Goal: Task Accomplishment & Management: Use online tool/utility

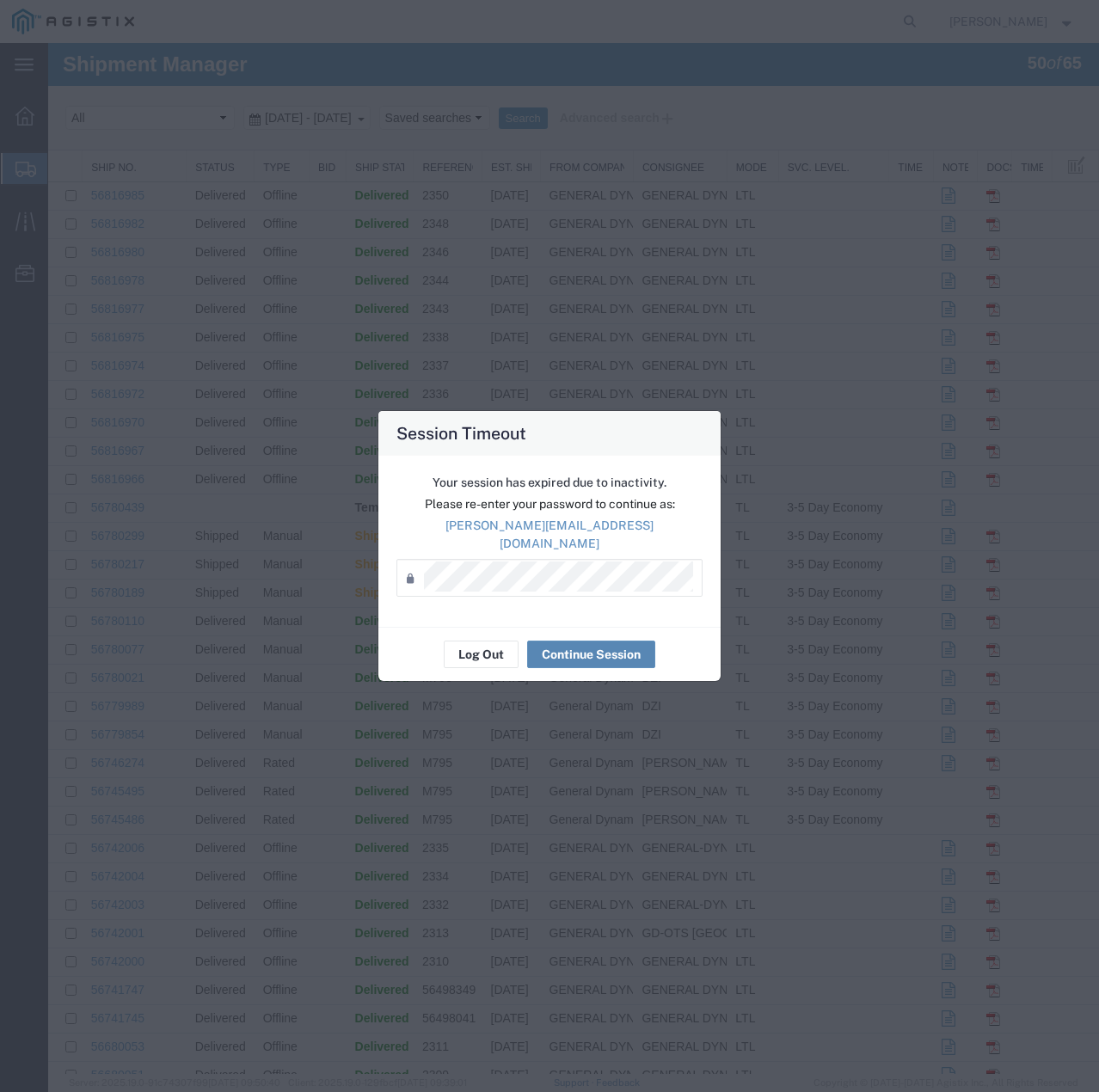
click at [591, 655] on button "Continue Session" at bounding box center [590, 654] width 128 height 27
click at [579, 655] on button "Continue Session" at bounding box center [590, 654] width 128 height 27
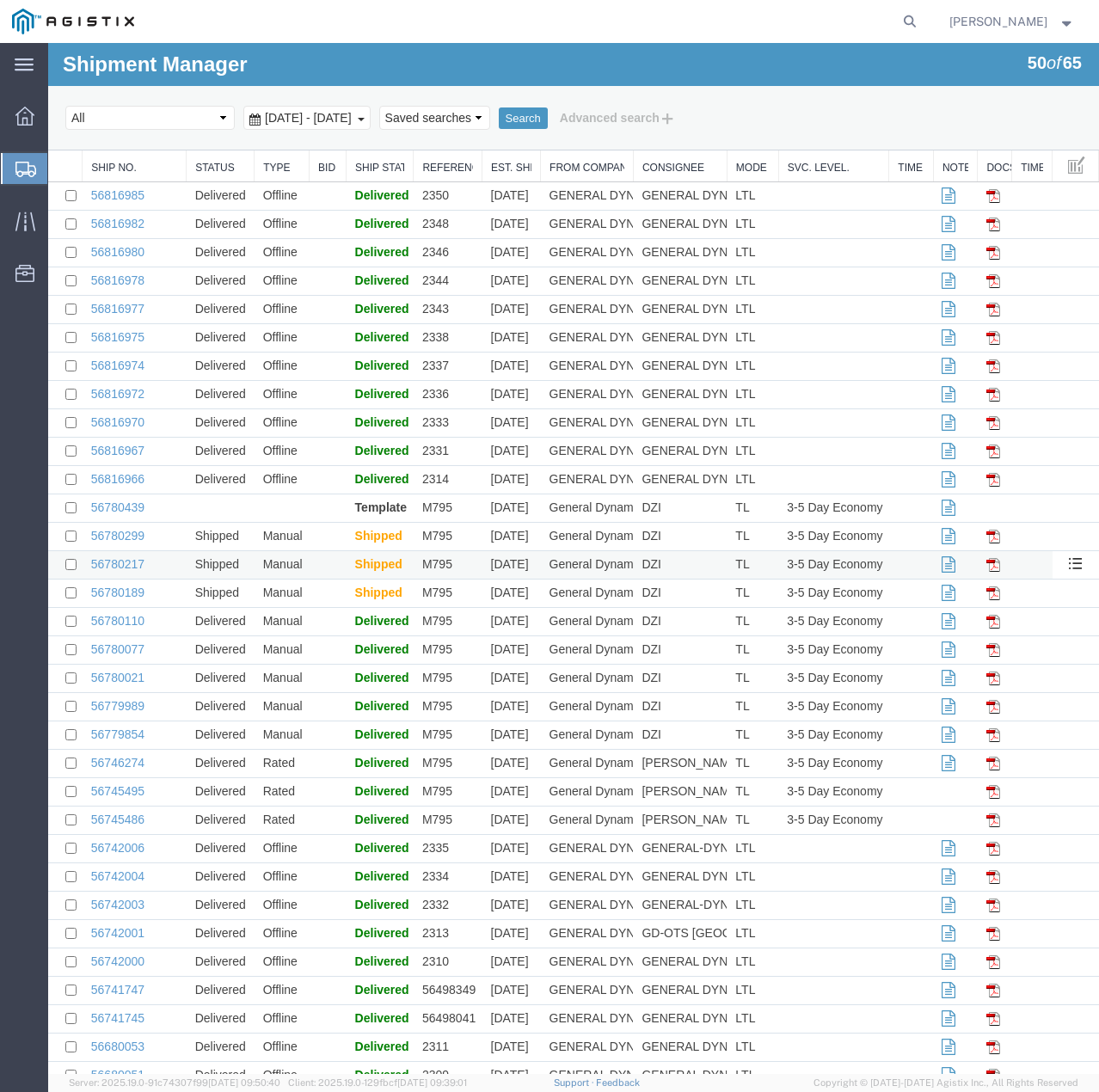
click at [113, 556] on td "56780217" at bounding box center [134, 565] width 104 height 28
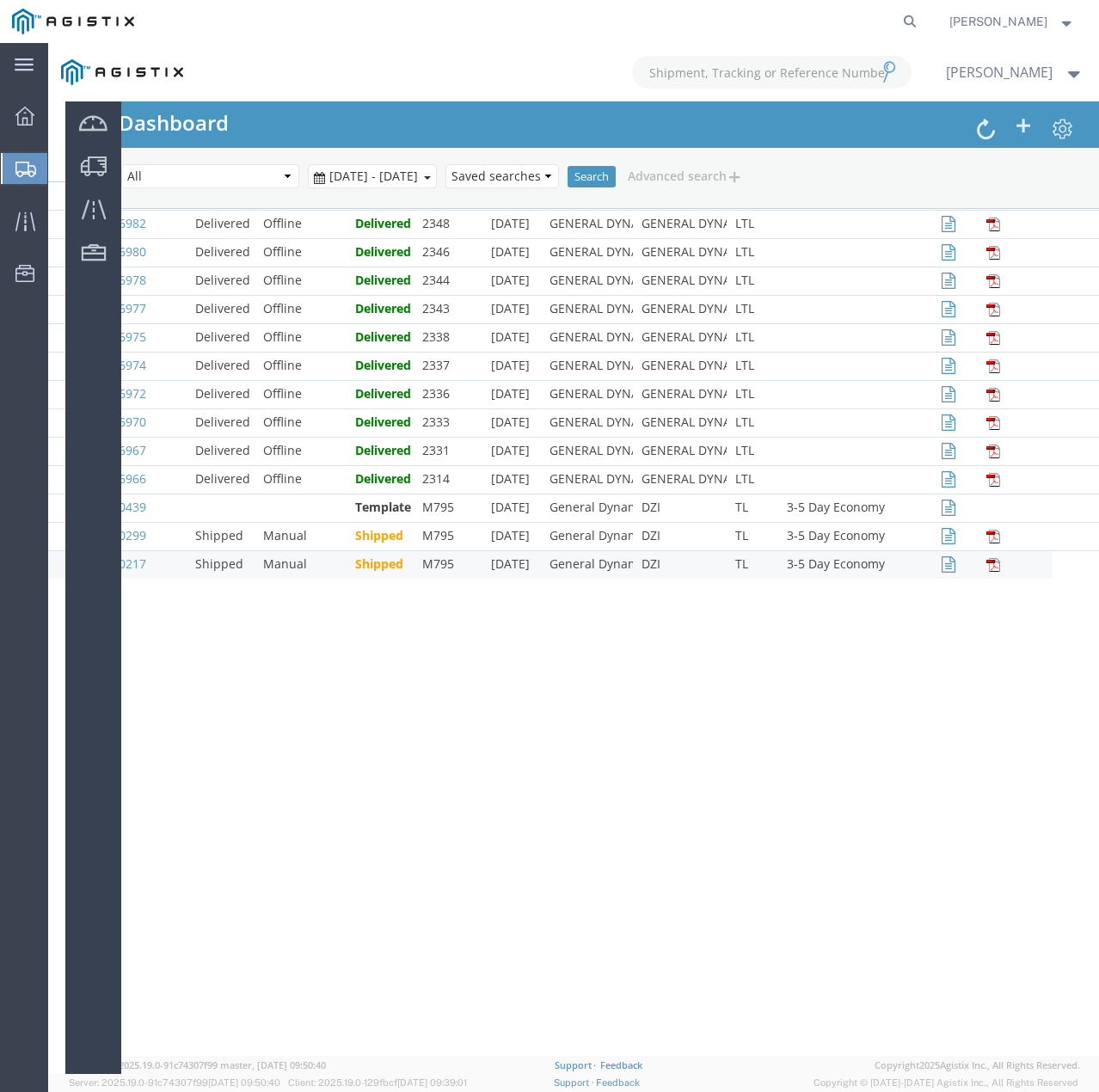
click at [29, 164] on icon at bounding box center [25, 169] width 21 height 15
click at [666, 179] on div at bounding box center [573, 558] width 1051 height 1031
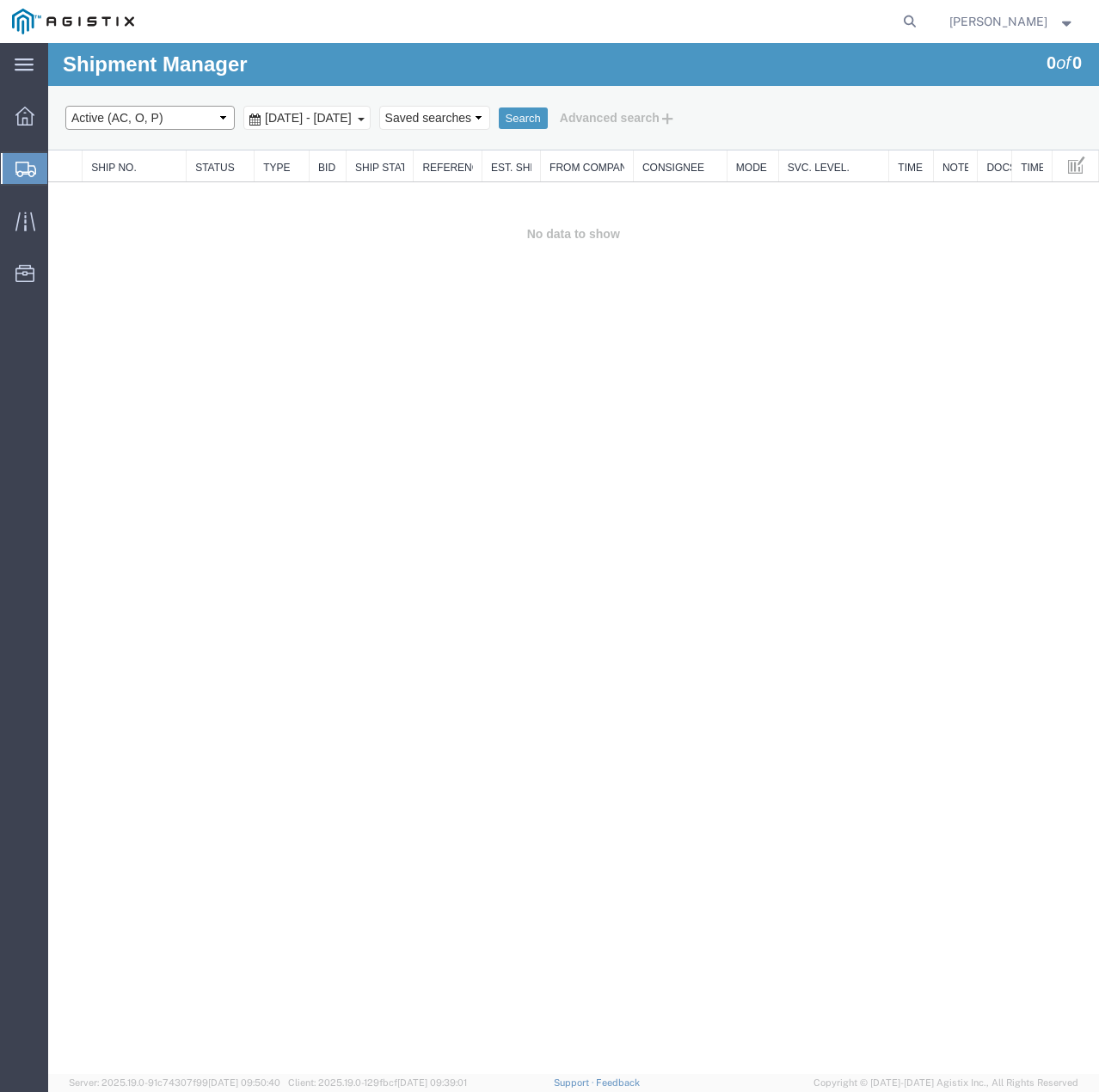
click at [191, 110] on select "Select status Active (AC, O, P) All Approved Awaiting Confirmation (AC) Booked …" at bounding box center [150, 117] width 170 height 25
select select "ALL"
click at [65, 105] on select "Select status Active (AC, O, P) All Approved Awaiting Confirmation (AC) Booked …" at bounding box center [150, 117] width 170 height 25
click at [548, 109] on button "Search" at bounding box center [523, 118] width 49 height 23
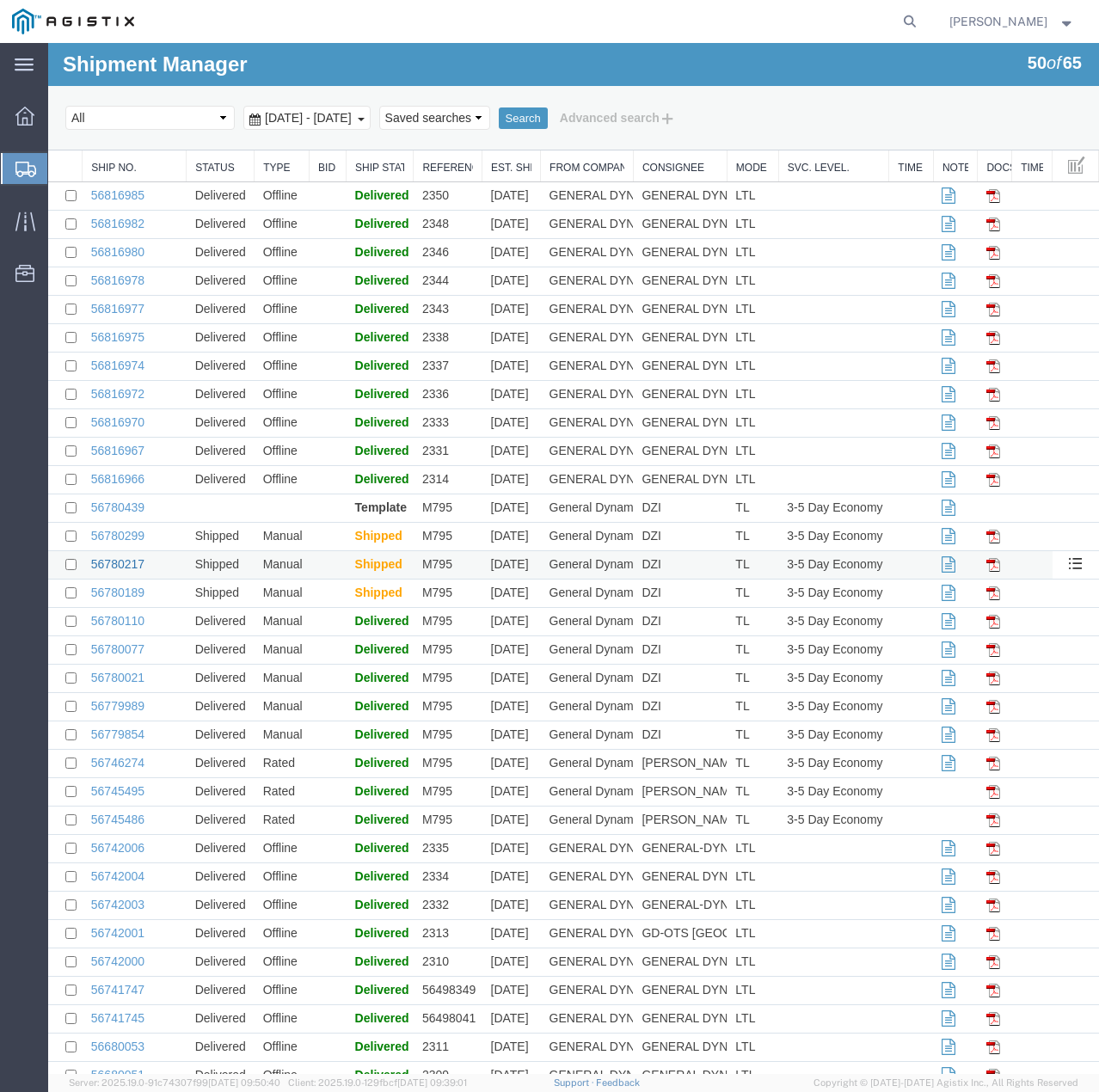
click at [116, 560] on link "56780217" at bounding box center [117, 564] width 54 height 14
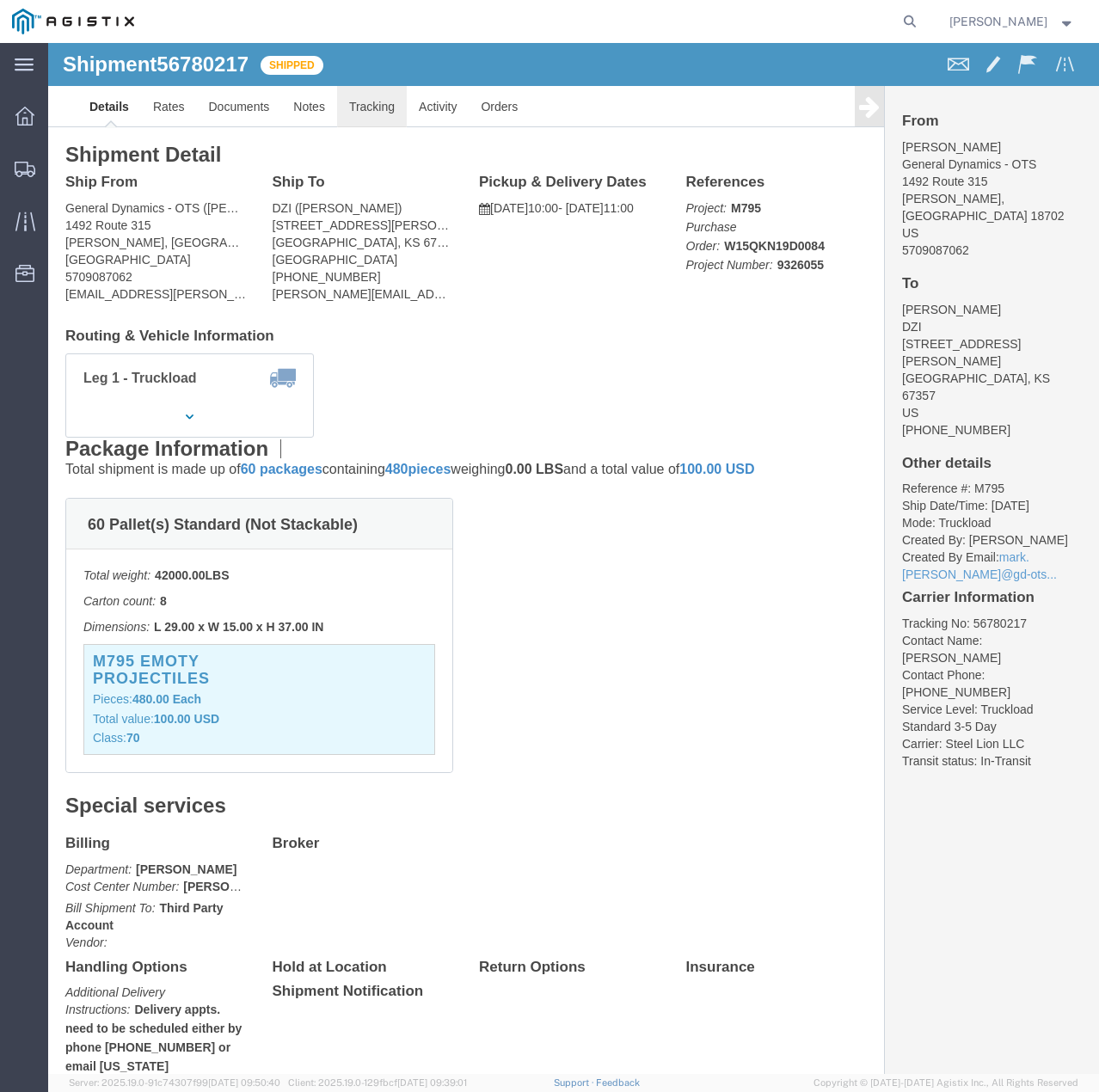
click link "Tracking"
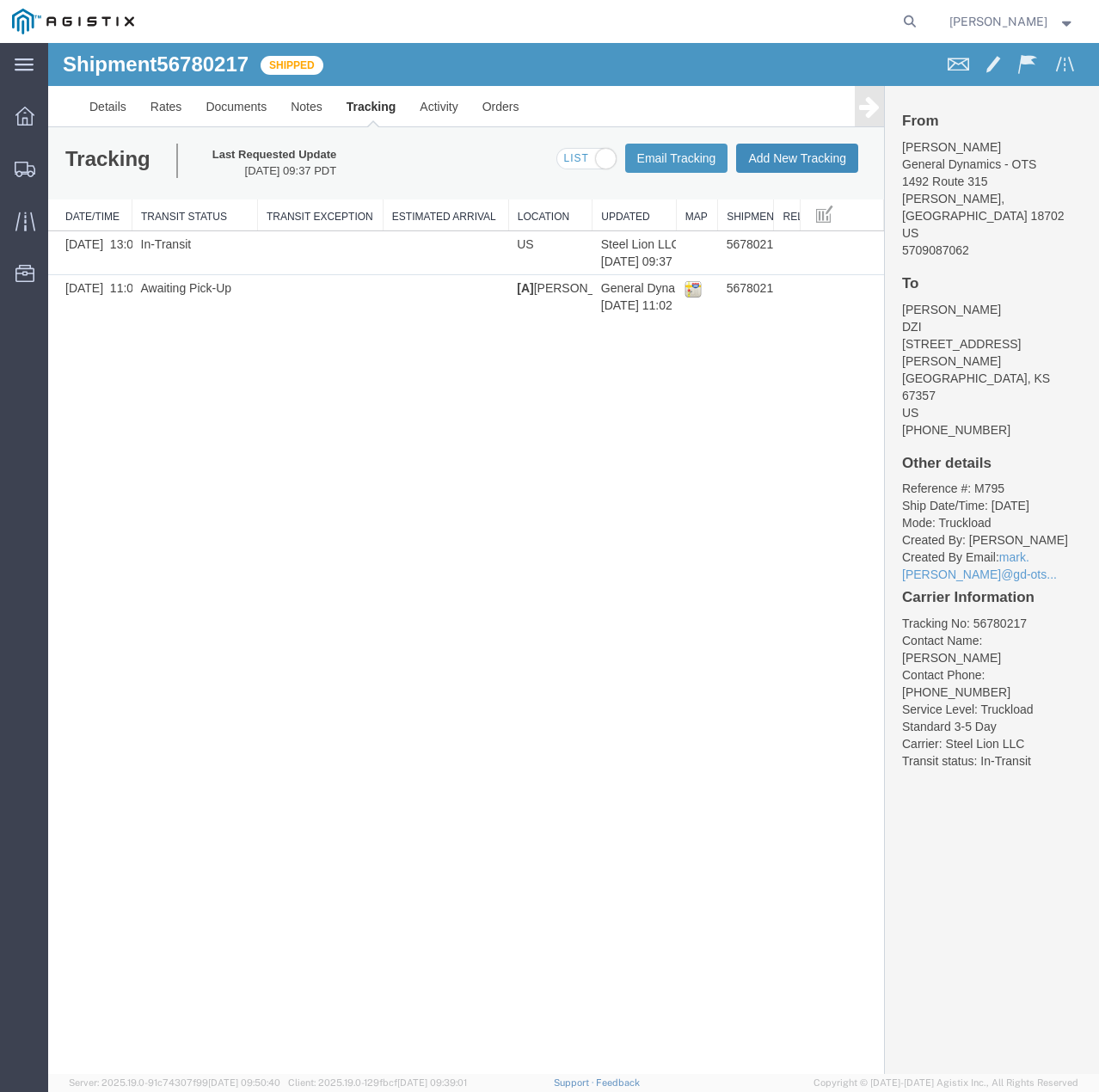
click at [798, 163] on button "Add New Tracking" at bounding box center [797, 158] width 122 height 29
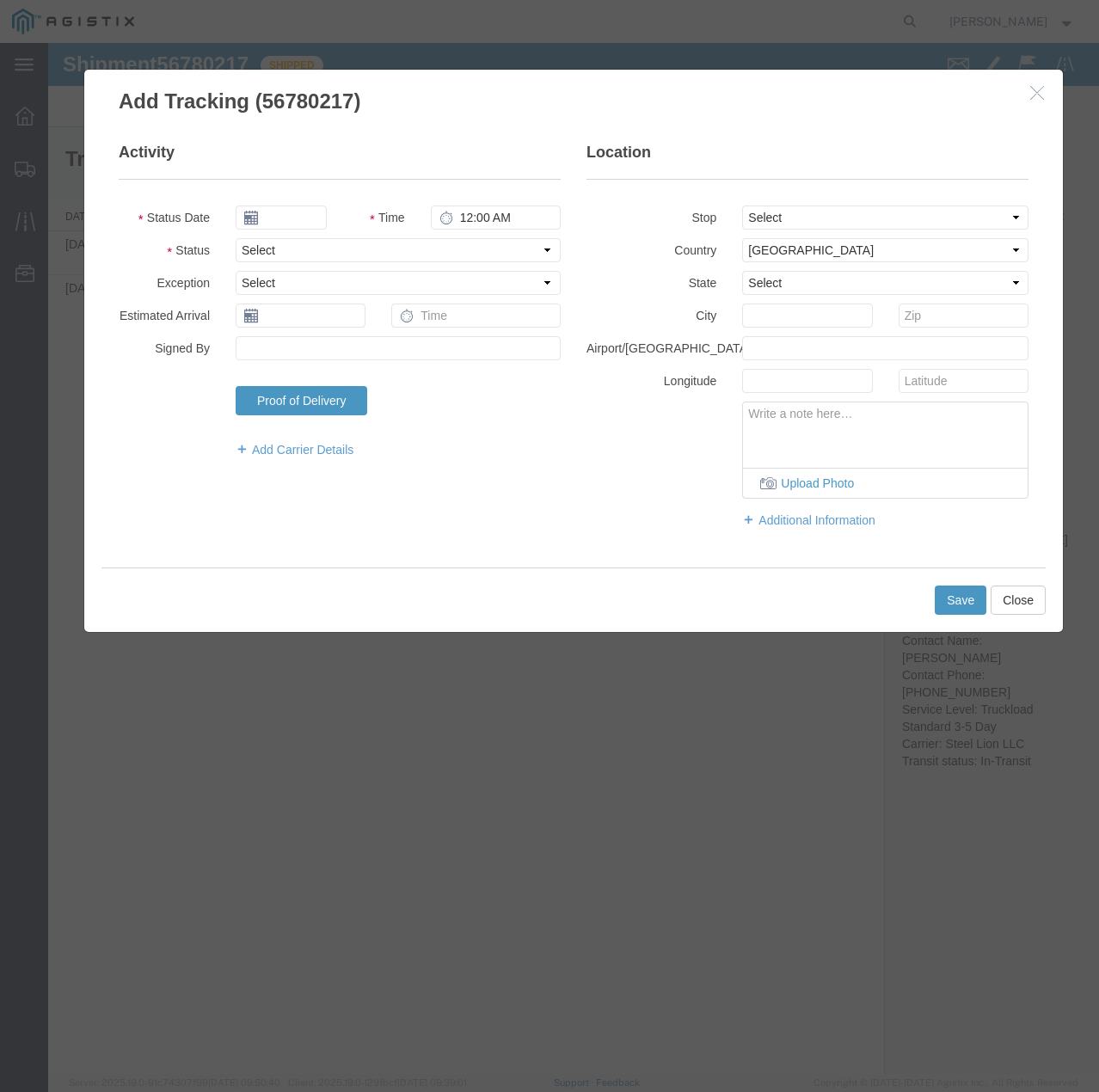
type input "09/16/2025"
type input "8:00 PM"
click at [321, 247] on select "Select Arrival Notice Available Arrival Notice Imported Arrive at Delivery Loca…" at bounding box center [398, 250] width 325 height 25
select select "DELIVRED"
click at [235, 238] on select "Select Arrival Notice Available Arrival Notice Imported Arrive at Delivery Loca…" at bounding box center [398, 250] width 325 height 25
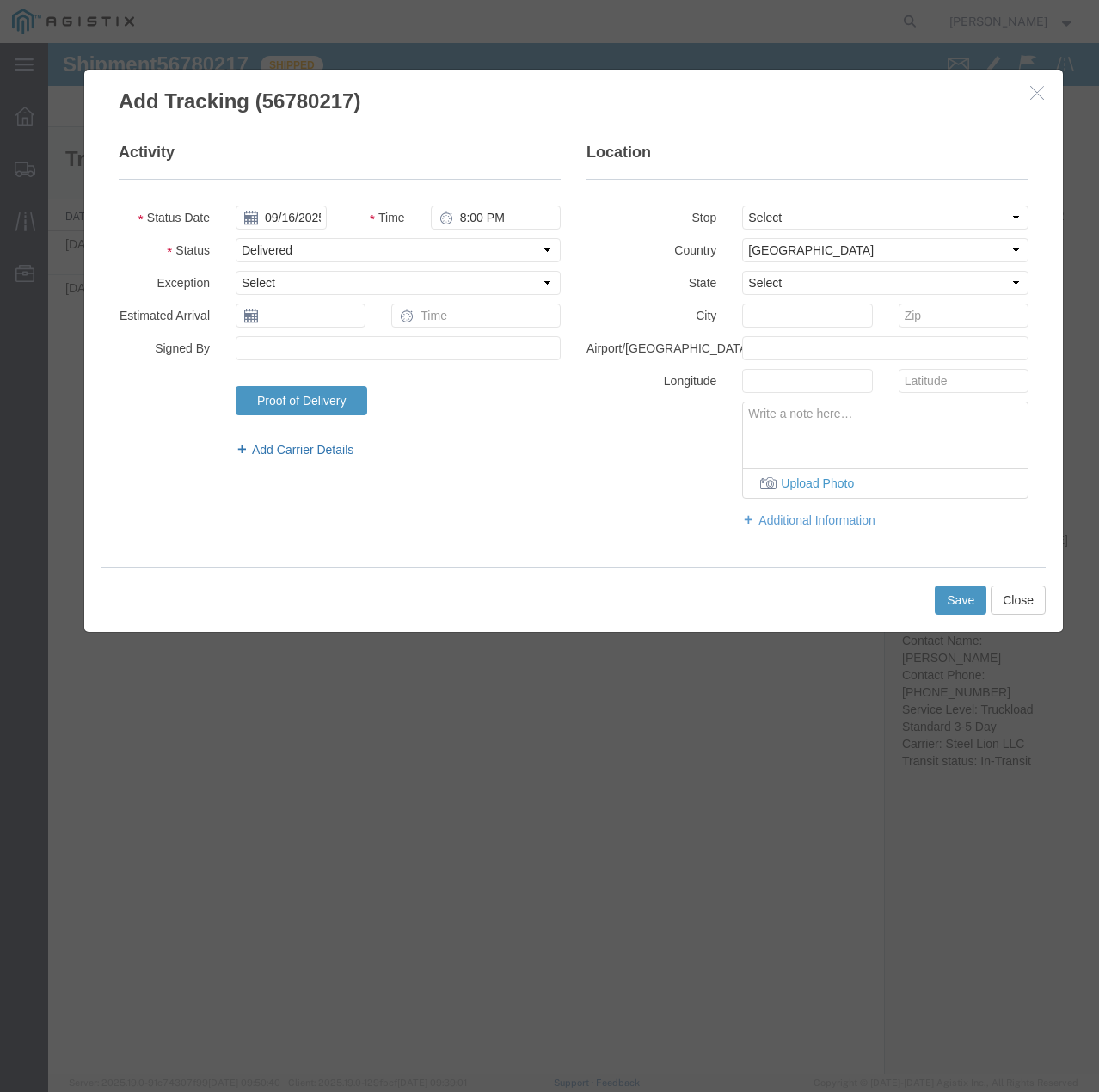
click at [283, 446] on link "Add Carrier Details" at bounding box center [398, 450] width 325 height 17
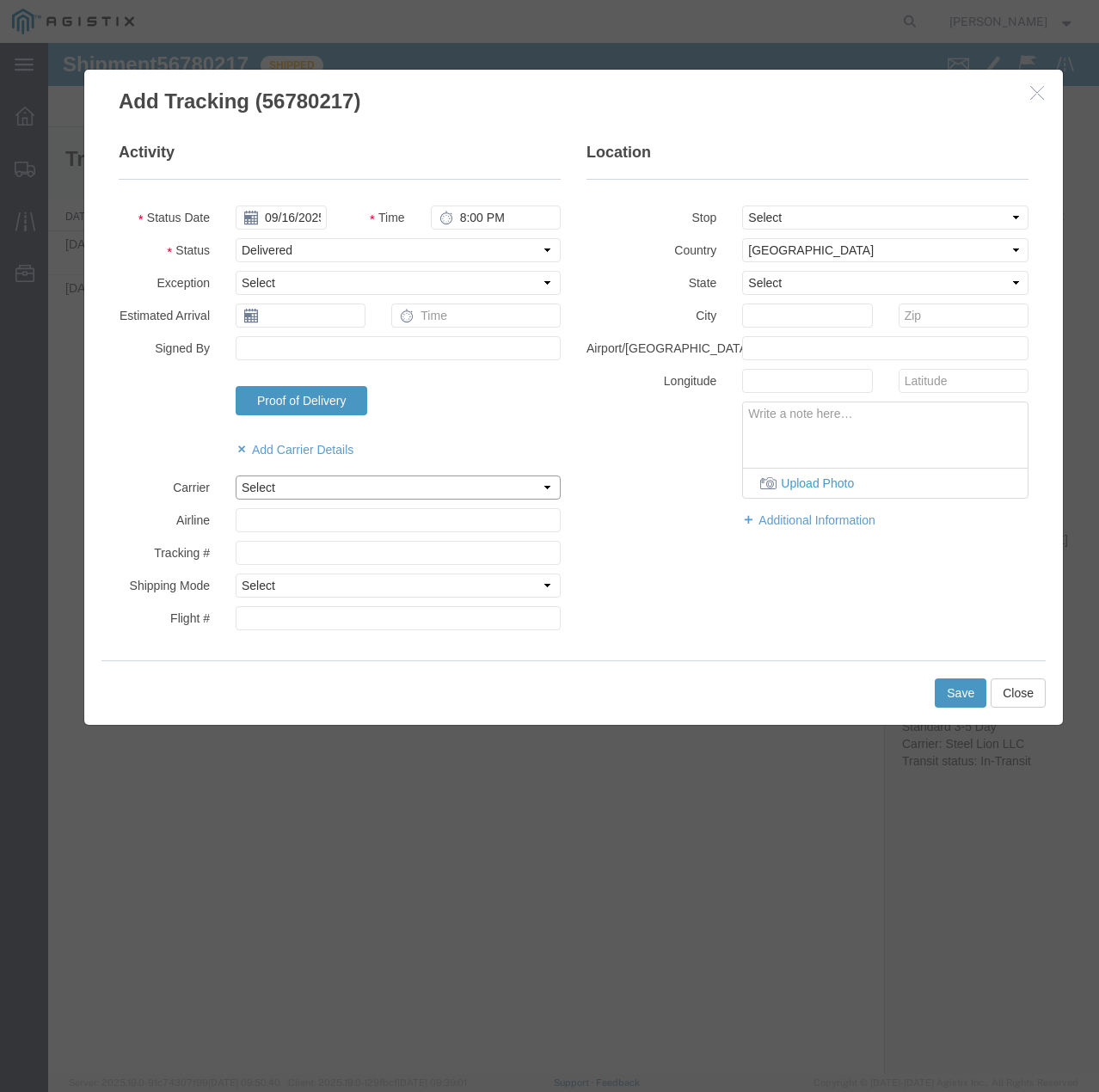
click at [292, 481] on select "Select Steel Lion LLC" at bounding box center [398, 488] width 325 height 25
select select "22873"
click at [235, 476] on select "Select Steel Lion LLC" at bounding box center [398, 488] width 325 height 25
click at [302, 581] on select "Select Air Less than Truckload Multi-Leg Ocean Freight Rail Small Parcel Truckl…" at bounding box center [398, 586] width 325 height 25
select select "TL"
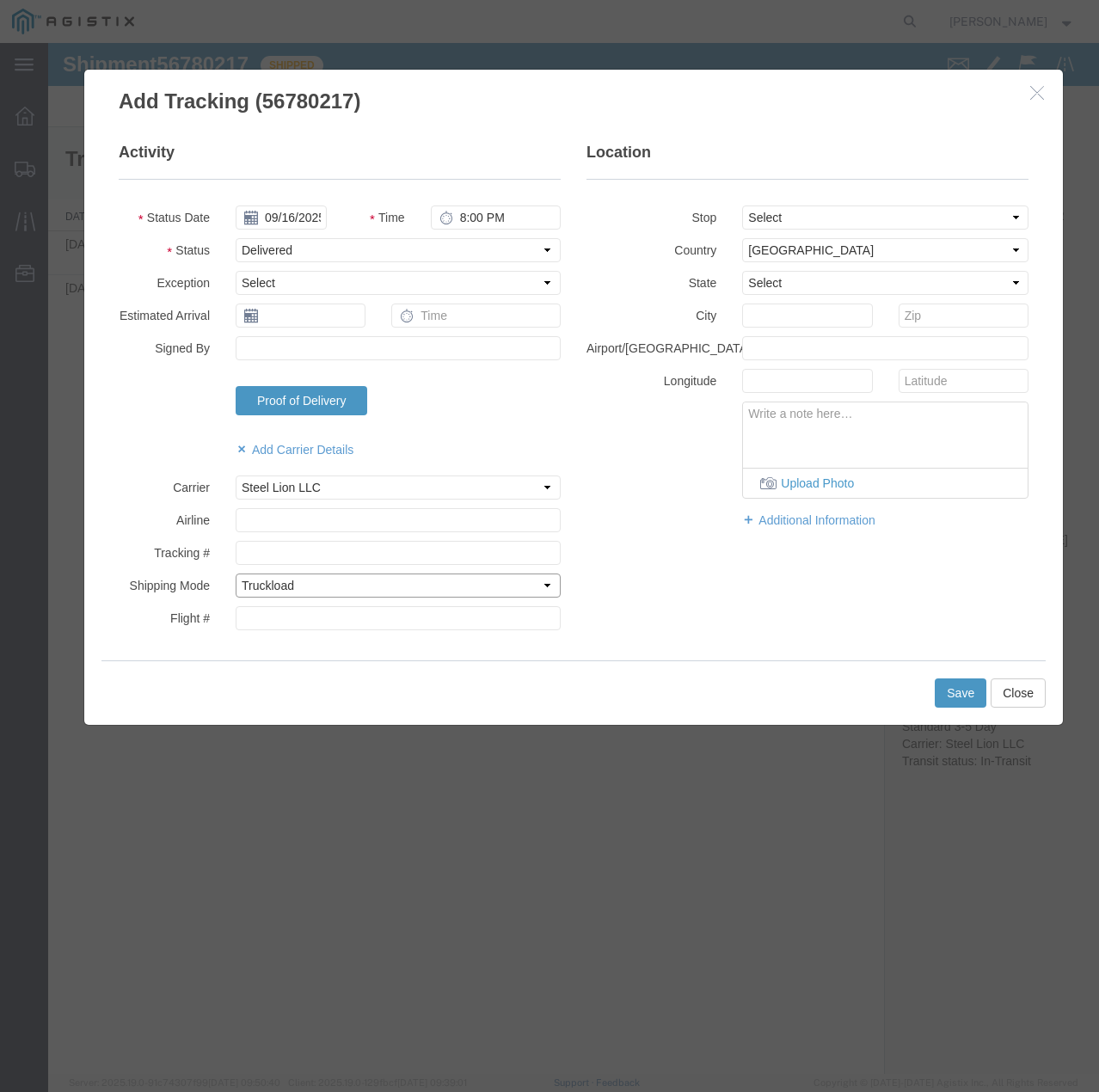
click at [235, 574] on select "Select Air Less than Truckload Multi-Leg Ocean Freight Rail Small Parcel Truckl…" at bounding box center [398, 586] width 325 height 25
click at [953, 690] on button "Save" at bounding box center [960, 693] width 52 height 29
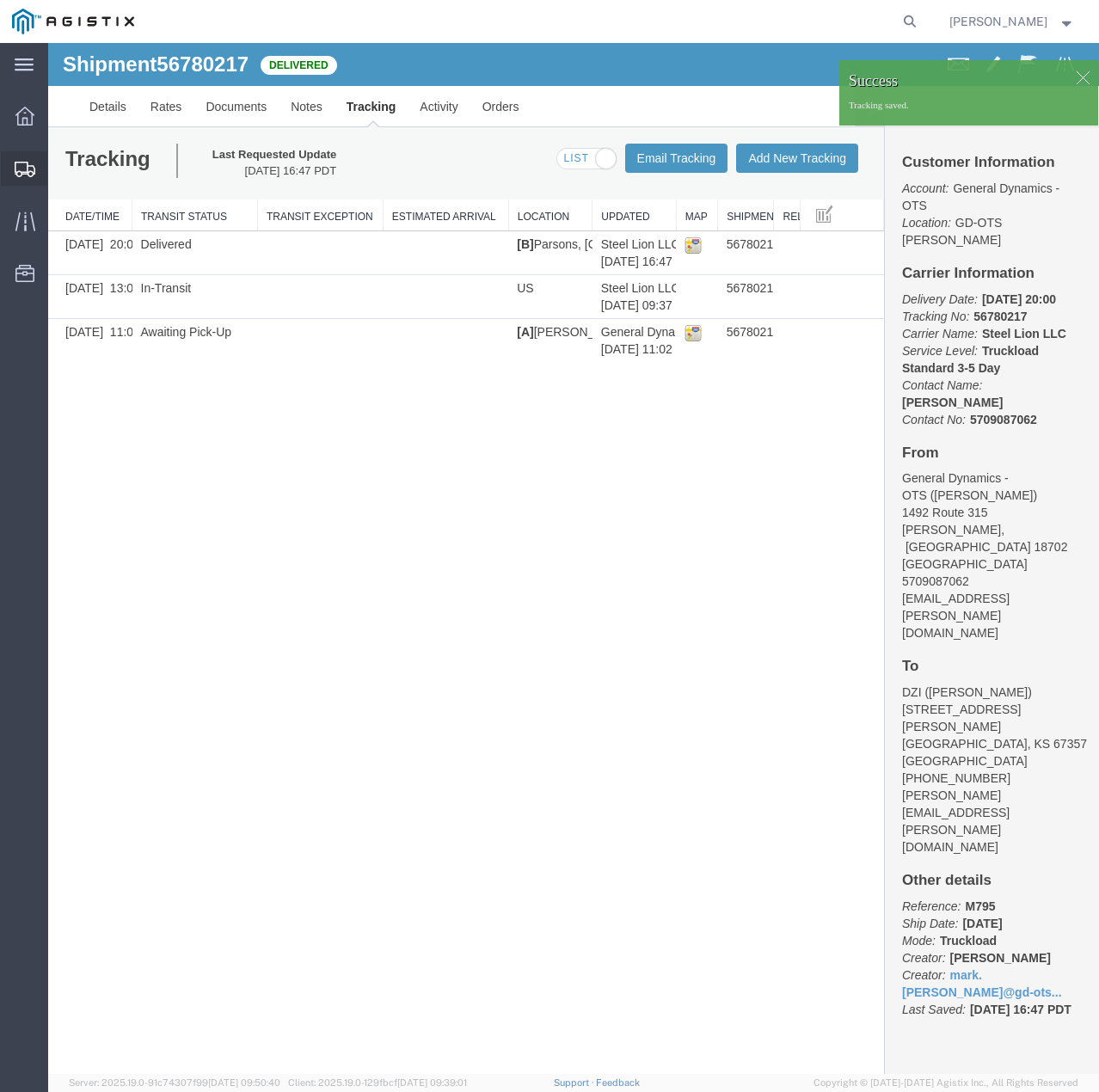
click at [28, 173] on icon at bounding box center [25, 169] width 21 height 15
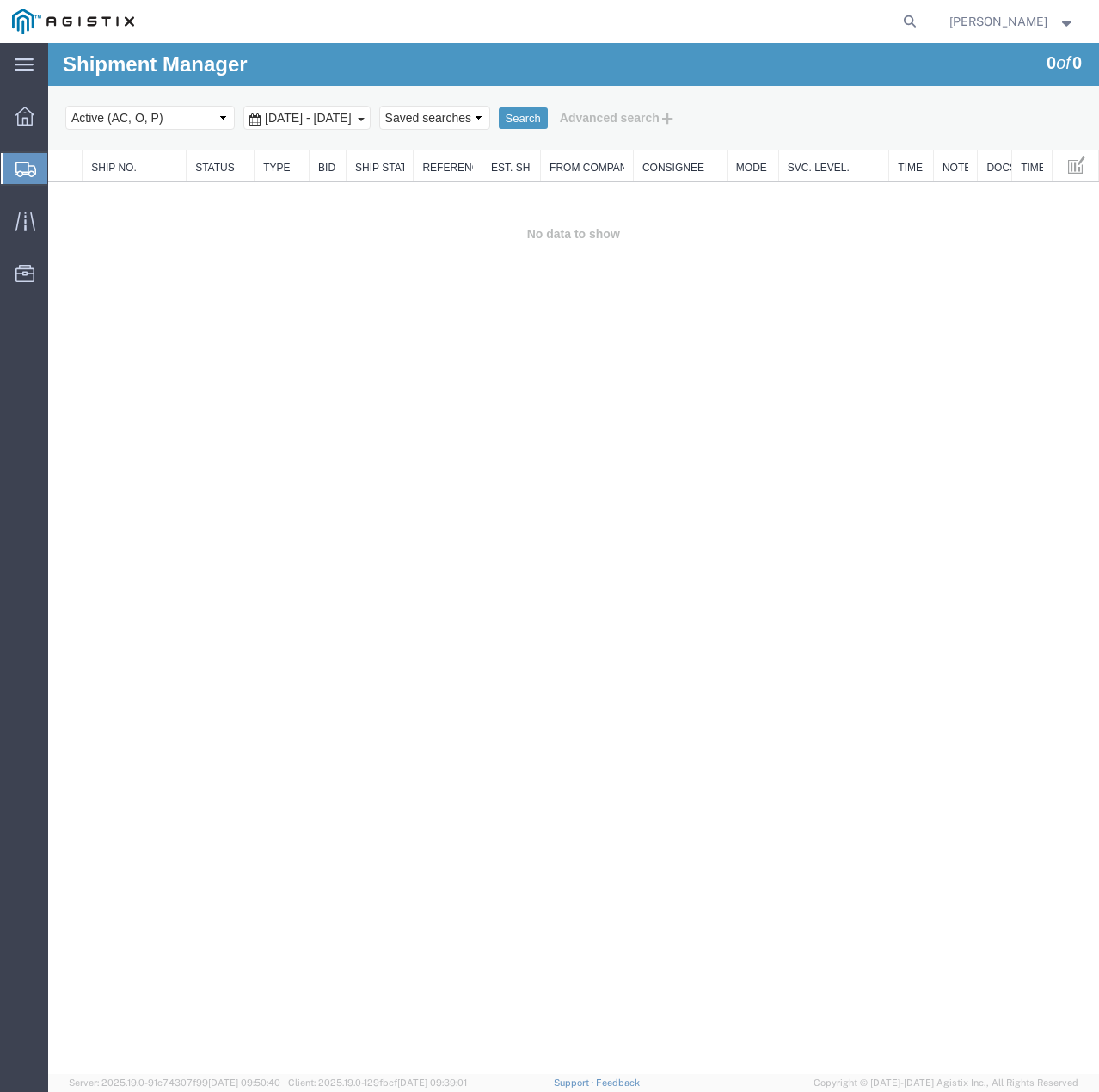
click at [213, 122] on select "Select status Active (AC, O, P) All Approved Awaiting Confirmation (AC) Booked …" at bounding box center [150, 117] width 170 height 25
select select "ALL"
click at [65, 105] on select "Select status Active (AC, O, P) All Approved Awaiting Confirmation (AC) Booked …" at bounding box center [150, 117] width 170 height 25
click at [548, 117] on button "Search" at bounding box center [523, 118] width 49 height 23
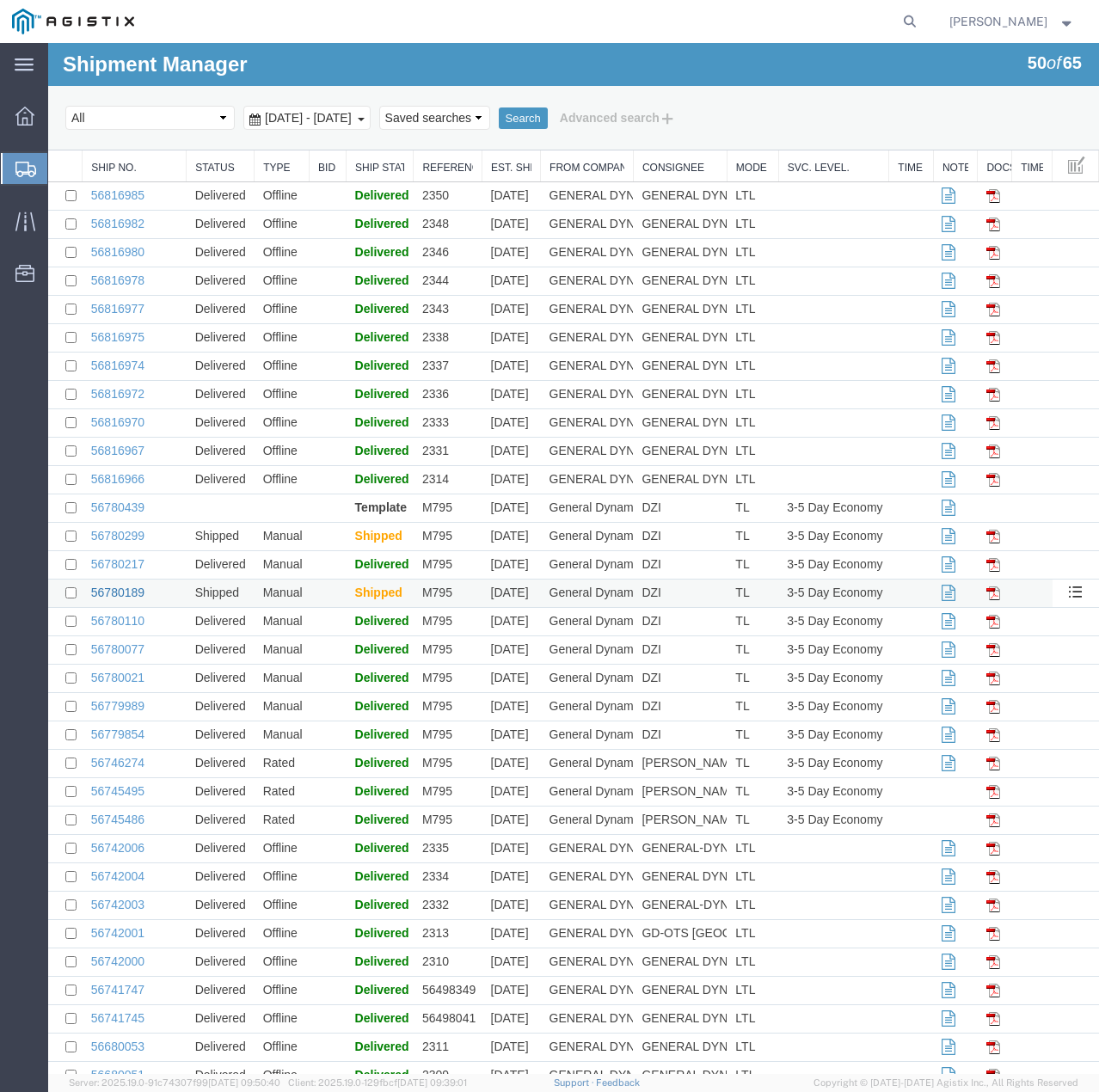
click at [112, 589] on link "56780189" at bounding box center [117, 592] width 54 height 14
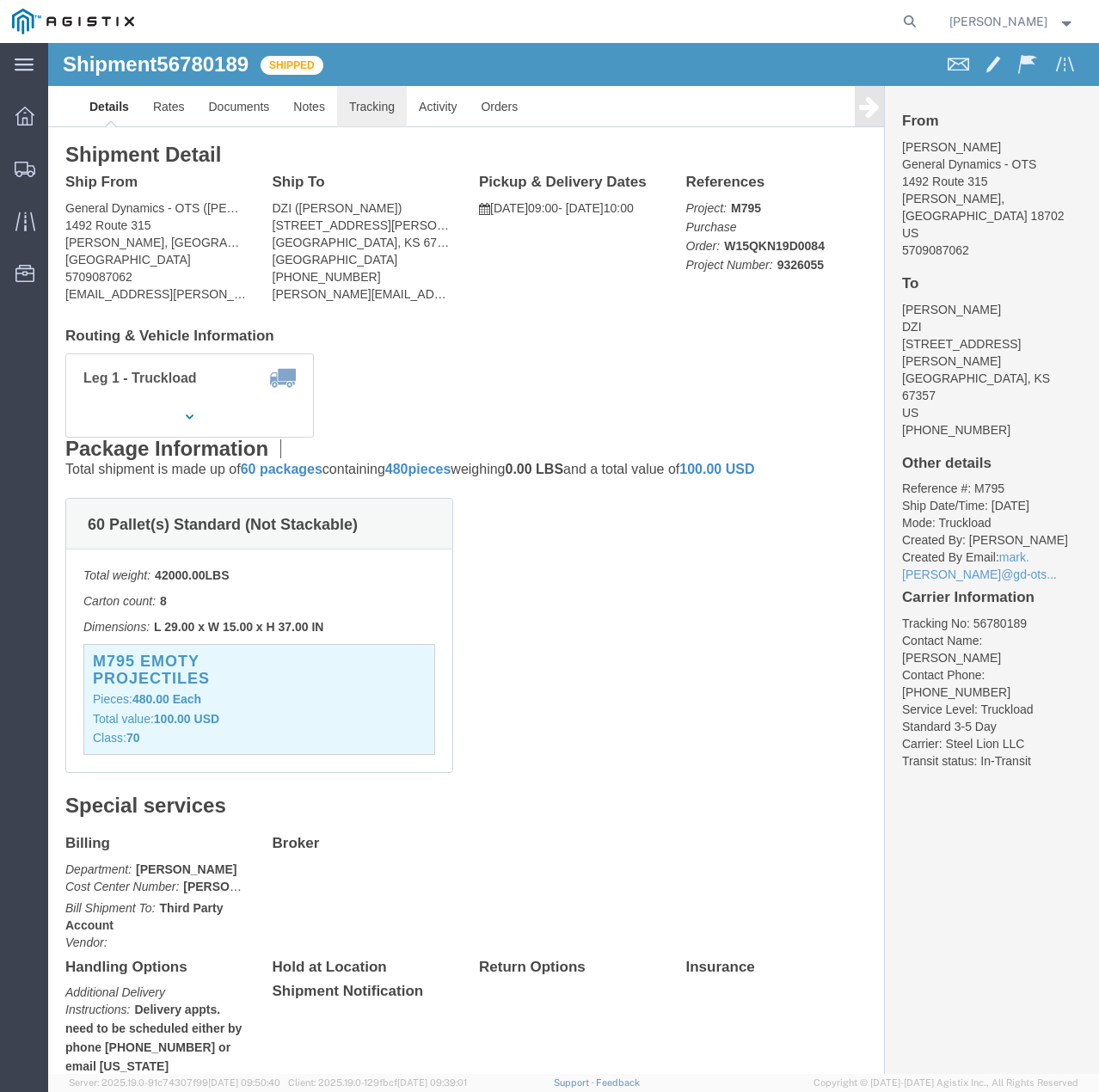
click link "Tracking"
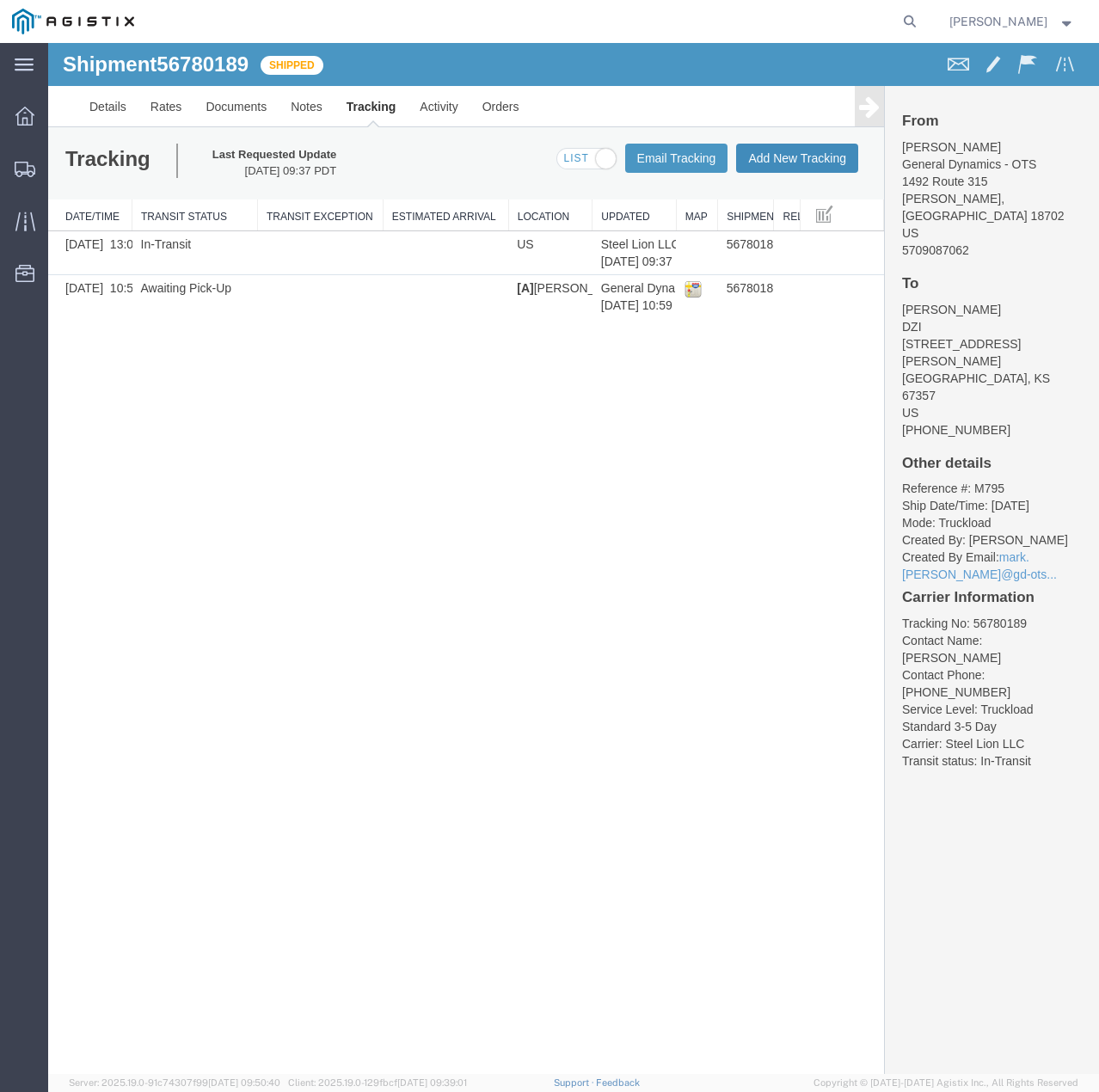
click at [839, 157] on button "Add New Tracking" at bounding box center [797, 158] width 122 height 29
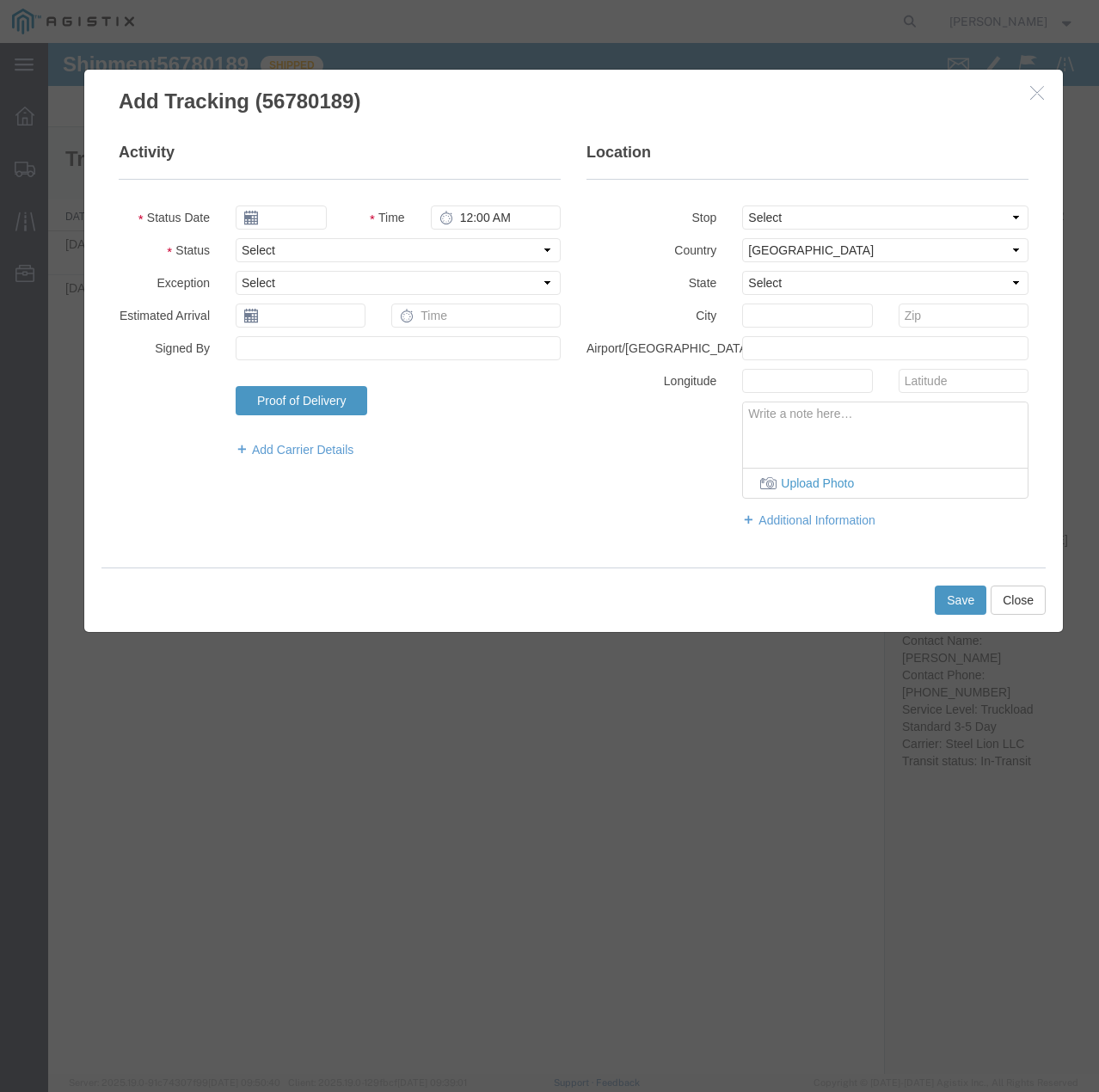
type input "09/16/2025"
type input "8:00 PM"
click at [379, 246] on select "Select Arrival Notice Available Arrival Notice Imported Arrive at Delivery Loca…" at bounding box center [398, 250] width 325 height 25
select select "DELIVRED"
click at [235, 238] on select "Select Arrival Notice Available Arrival Notice Imported Arrive at Delivery Loca…" at bounding box center [398, 250] width 325 height 25
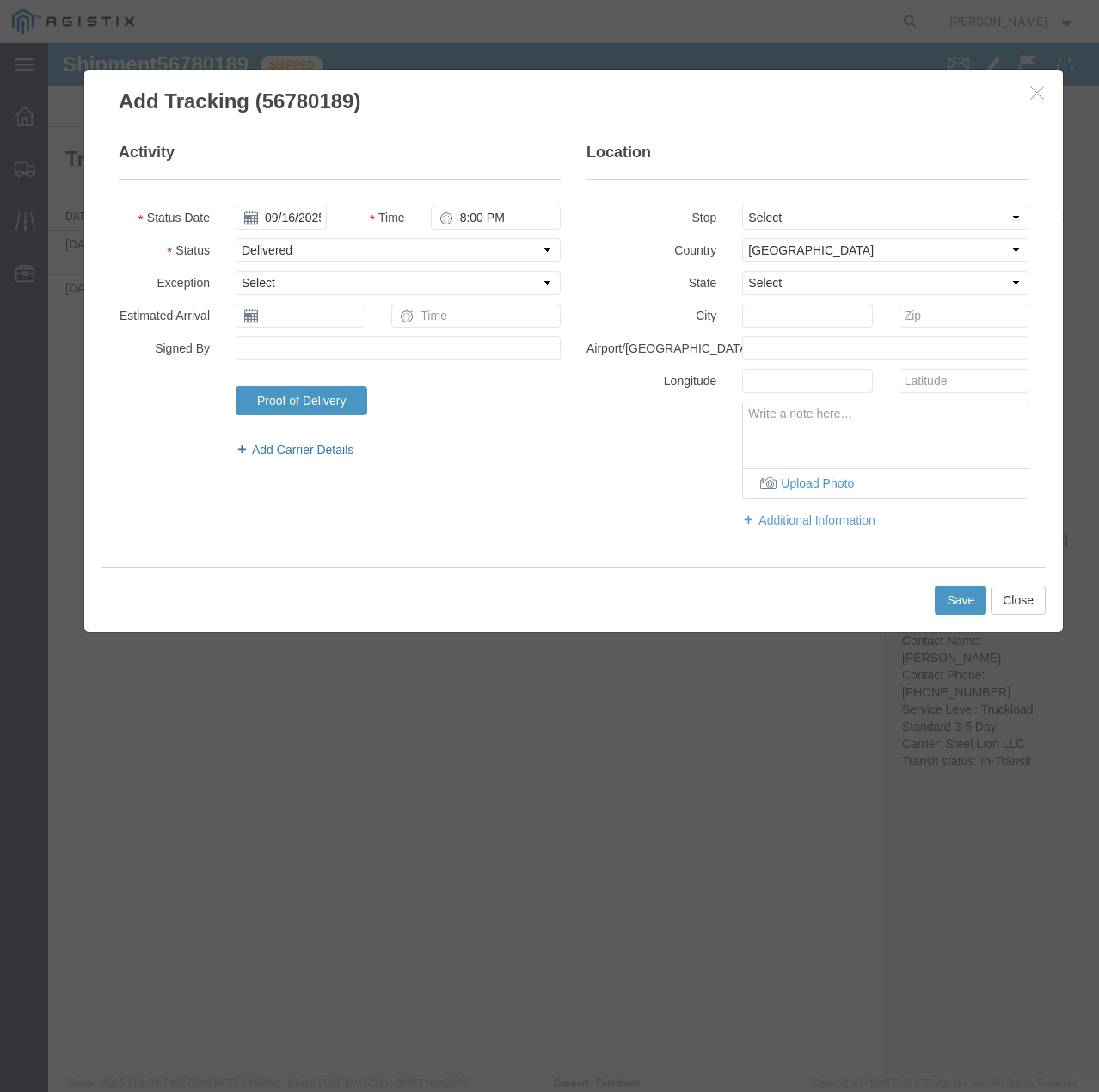
click at [311, 452] on link "Add Carrier Details" at bounding box center [398, 450] width 325 height 17
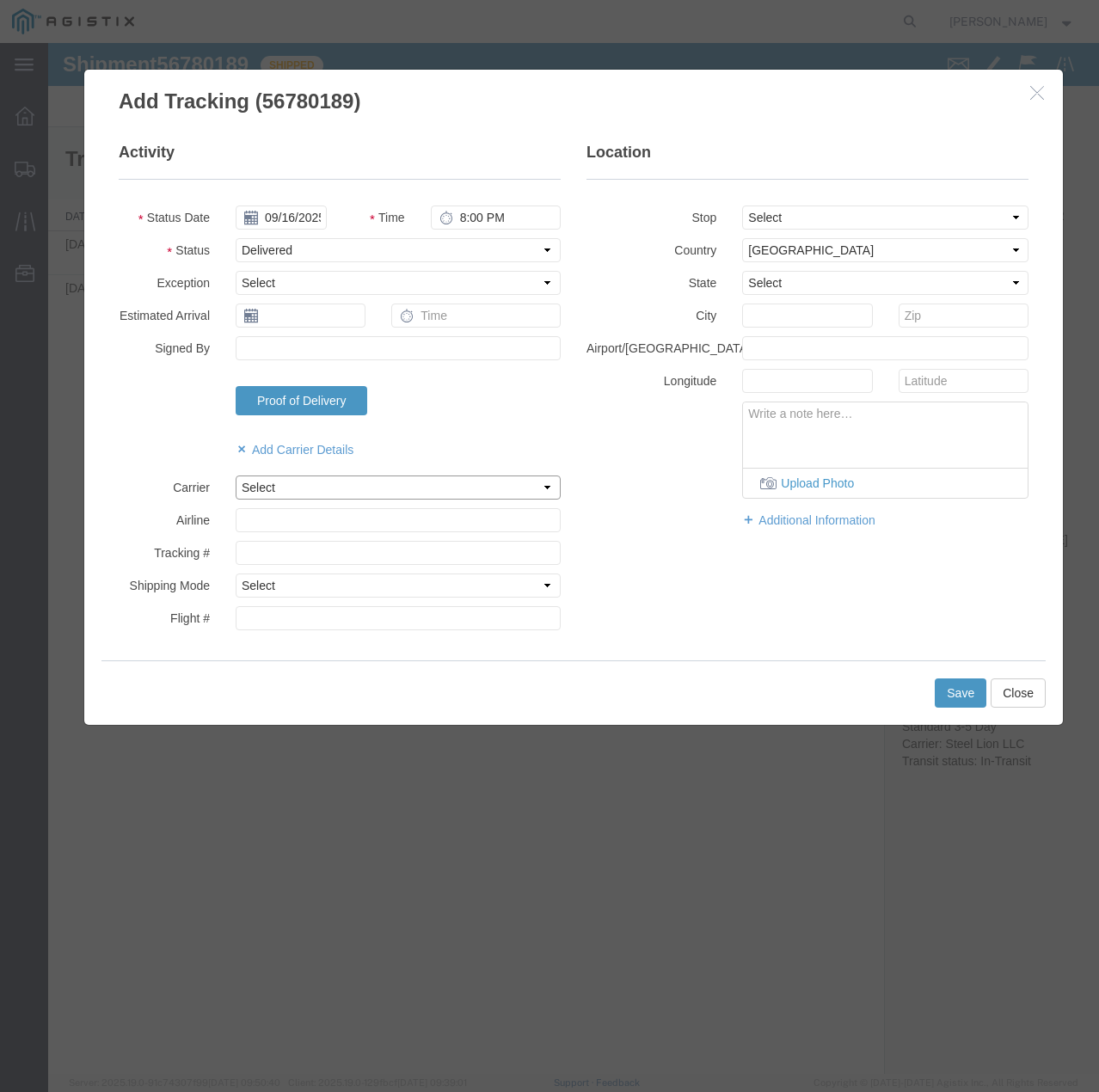
click at [304, 497] on select "Select Steel Lion LLC" at bounding box center [398, 488] width 325 height 25
select select "22873"
click at [235, 476] on select "Select Steel Lion LLC" at bounding box center [398, 488] width 325 height 25
click at [300, 587] on select "Select Air Less than Truckload Multi-Leg Ocean Freight Rail Small Parcel Truckl…" at bounding box center [398, 586] width 325 height 25
select select "TL"
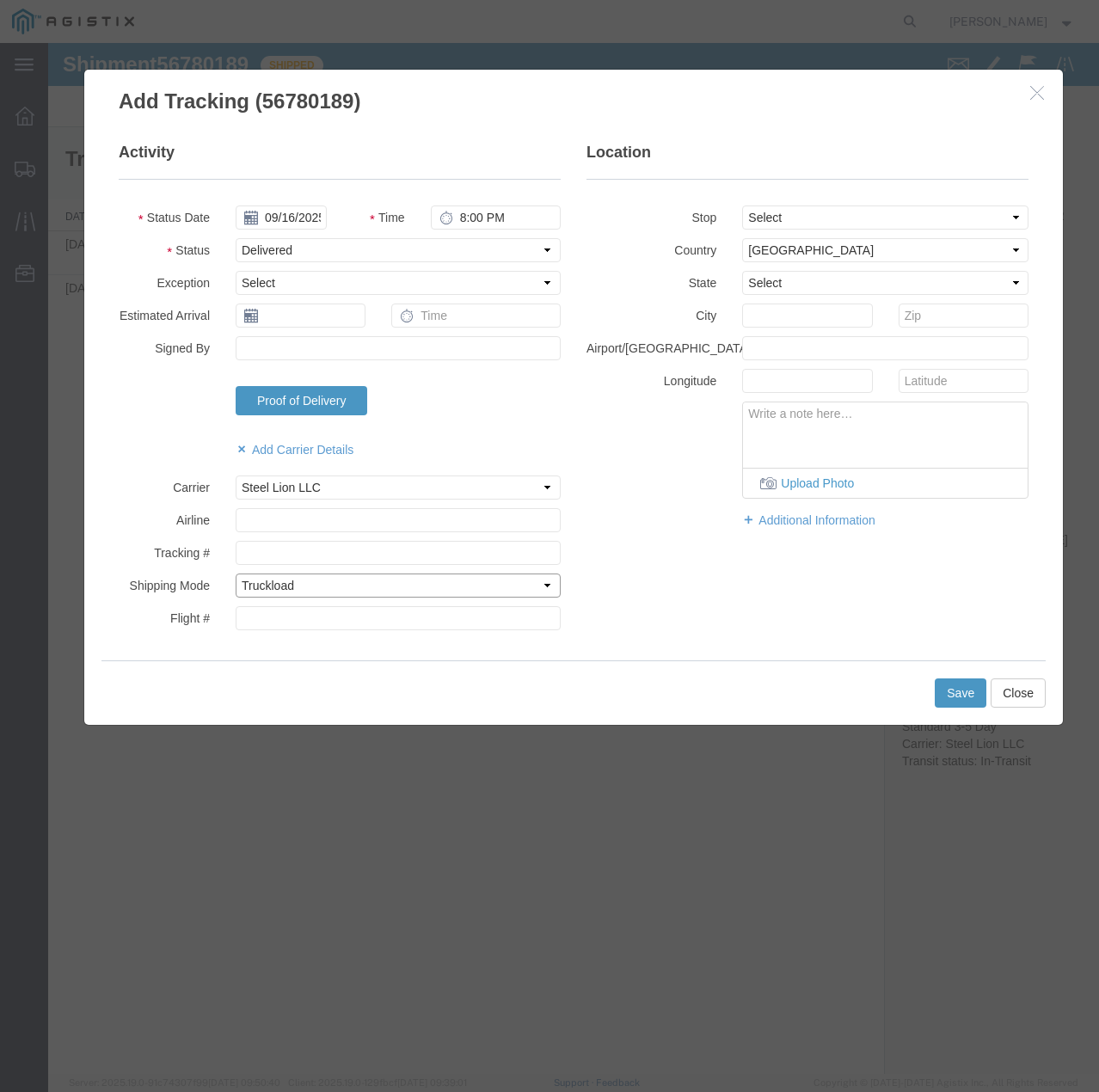
click at [235, 574] on select "Select Air Less than Truckload Multi-Leg Ocean Freight Rail Small Parcel Truckl…" at bounding box center [398, 586] width 325 height 25
click at [951, 681] on button "Save" at bounding box center [960, 693] width 52 height 29
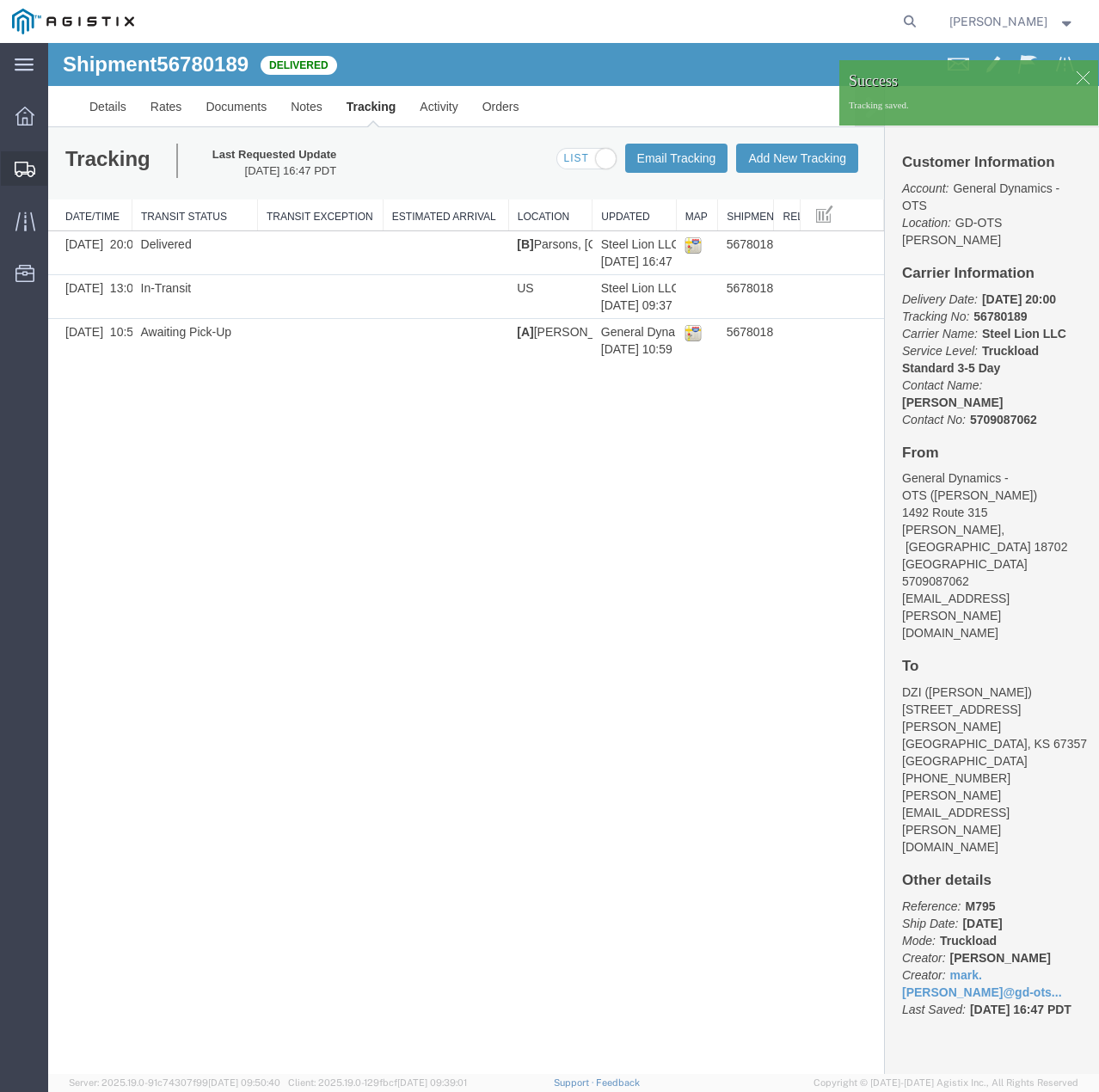
click at [27, 160] on svg-icon at bounding box center [25, 168] width 21 height 17
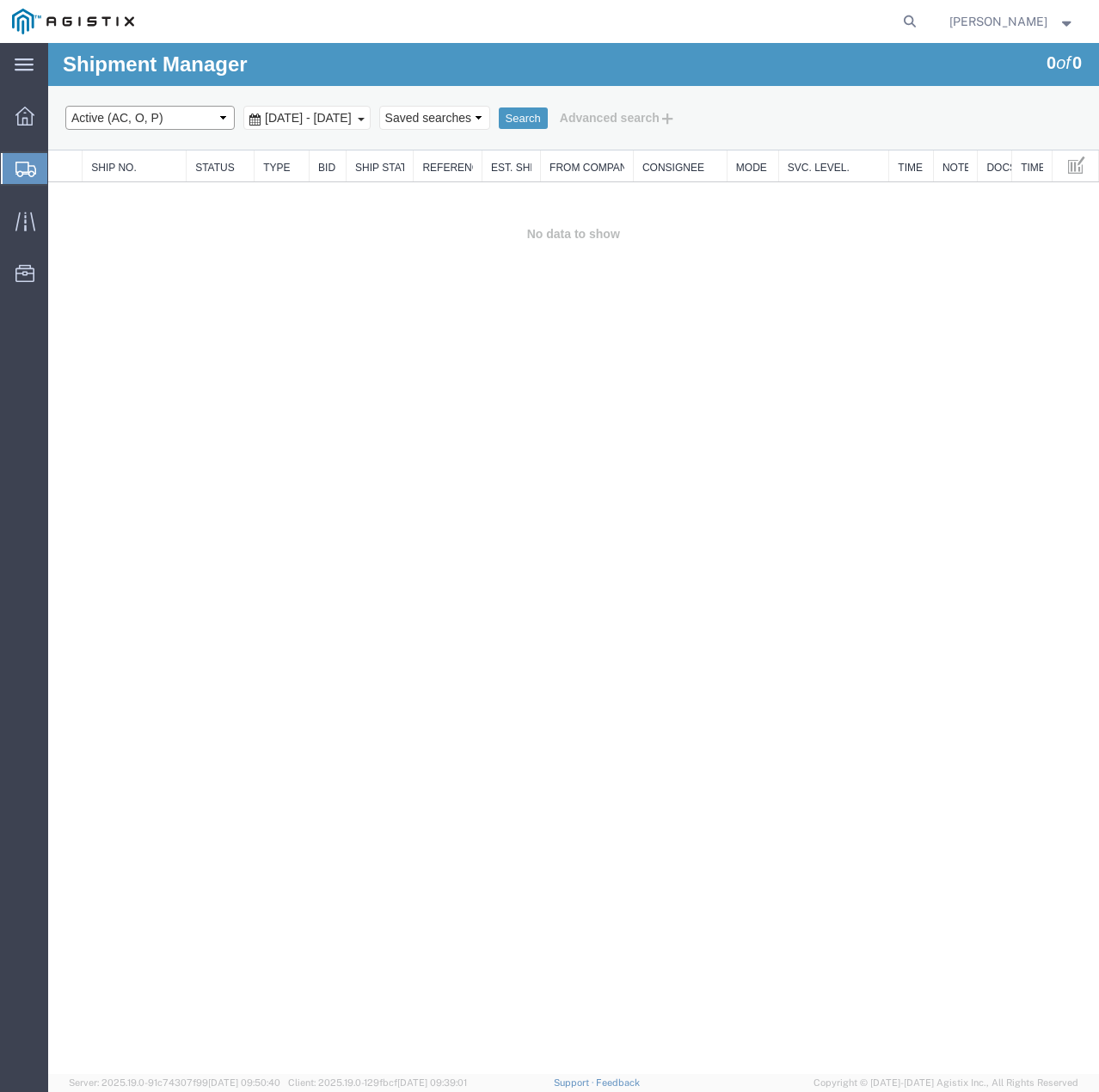
click at [208, 120] on select "Select status Active (AC, O, P) All Approved Awaiting Confirmation (AC) Booked …" at bounding box center [150, 117] width 170 height 25
select select "ALL"
click at [65, 105] on select "Select status Active (AC, O, P) All Approved Awaiting Confirmation (AC) Booked …" at bounding box center [150, 117] width 170 height 25
click at [548, 112] on button "Search" at bounding box center [523, 118] width 49 height 23
